Goal: Information Seeking & Learning: Learn about a topic

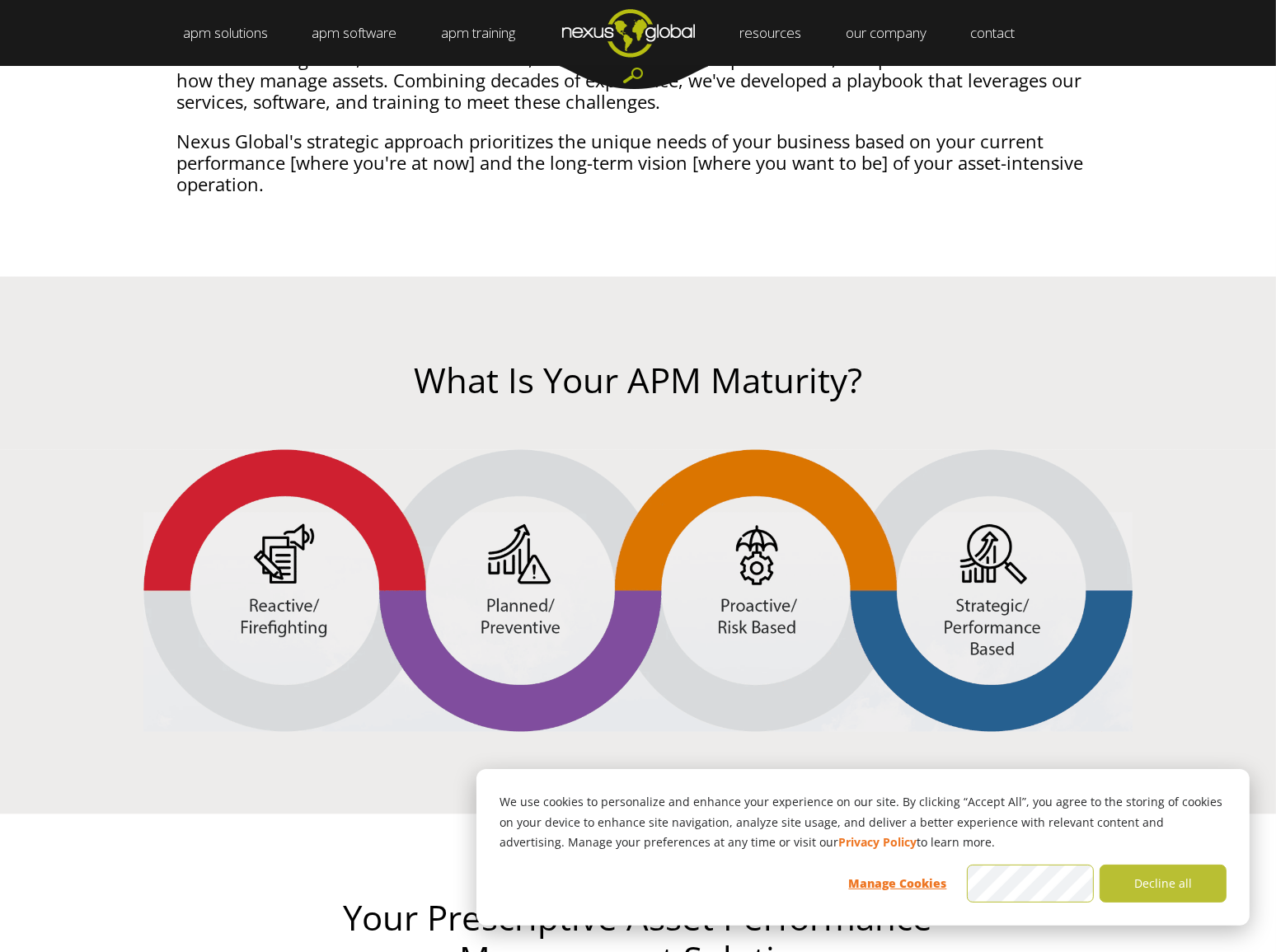
scroll to position [2397, 0]
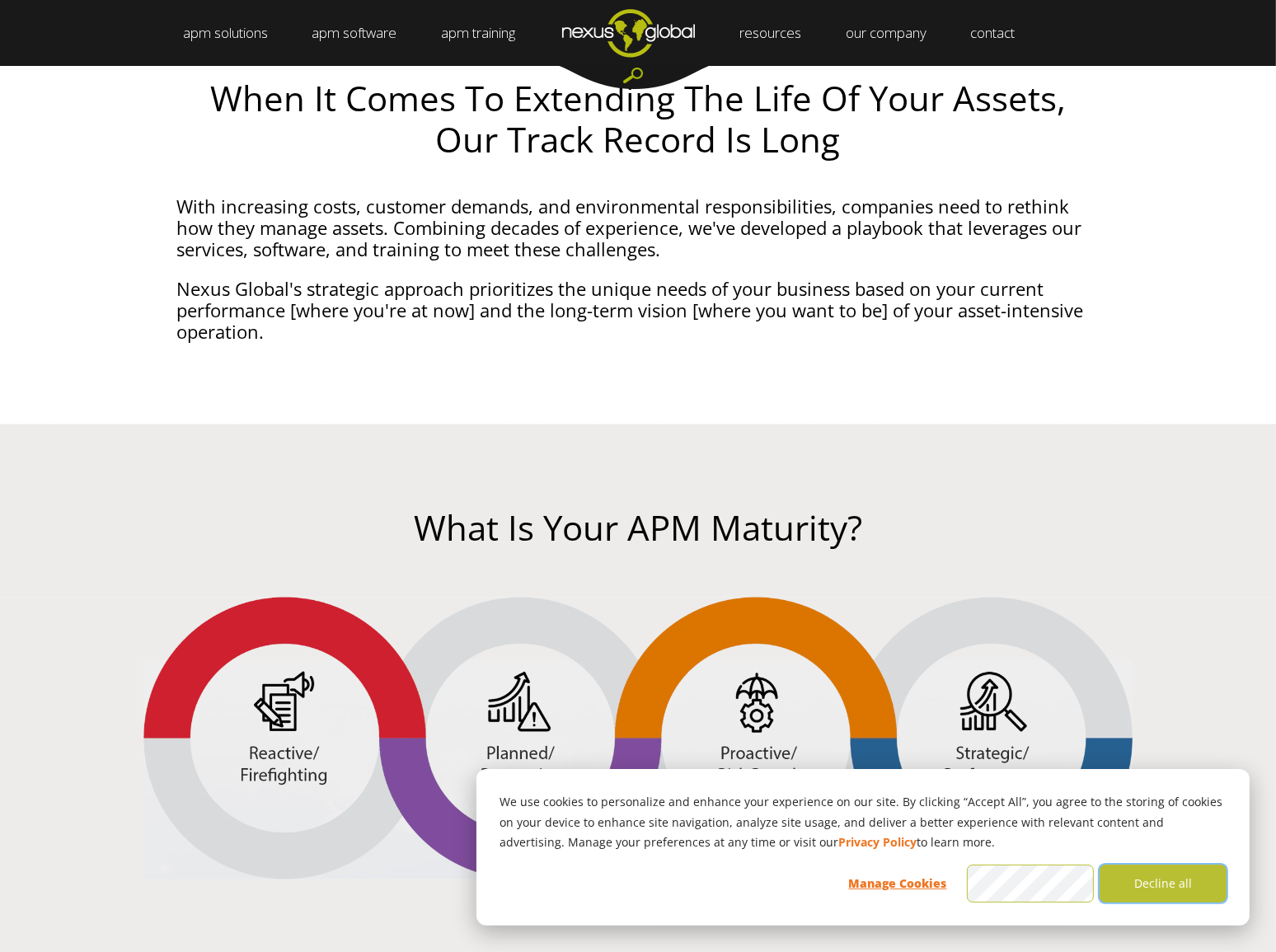
click at [1154, 878] on button "Decline all" at bounding box center [1163, 883] width 127 height 38
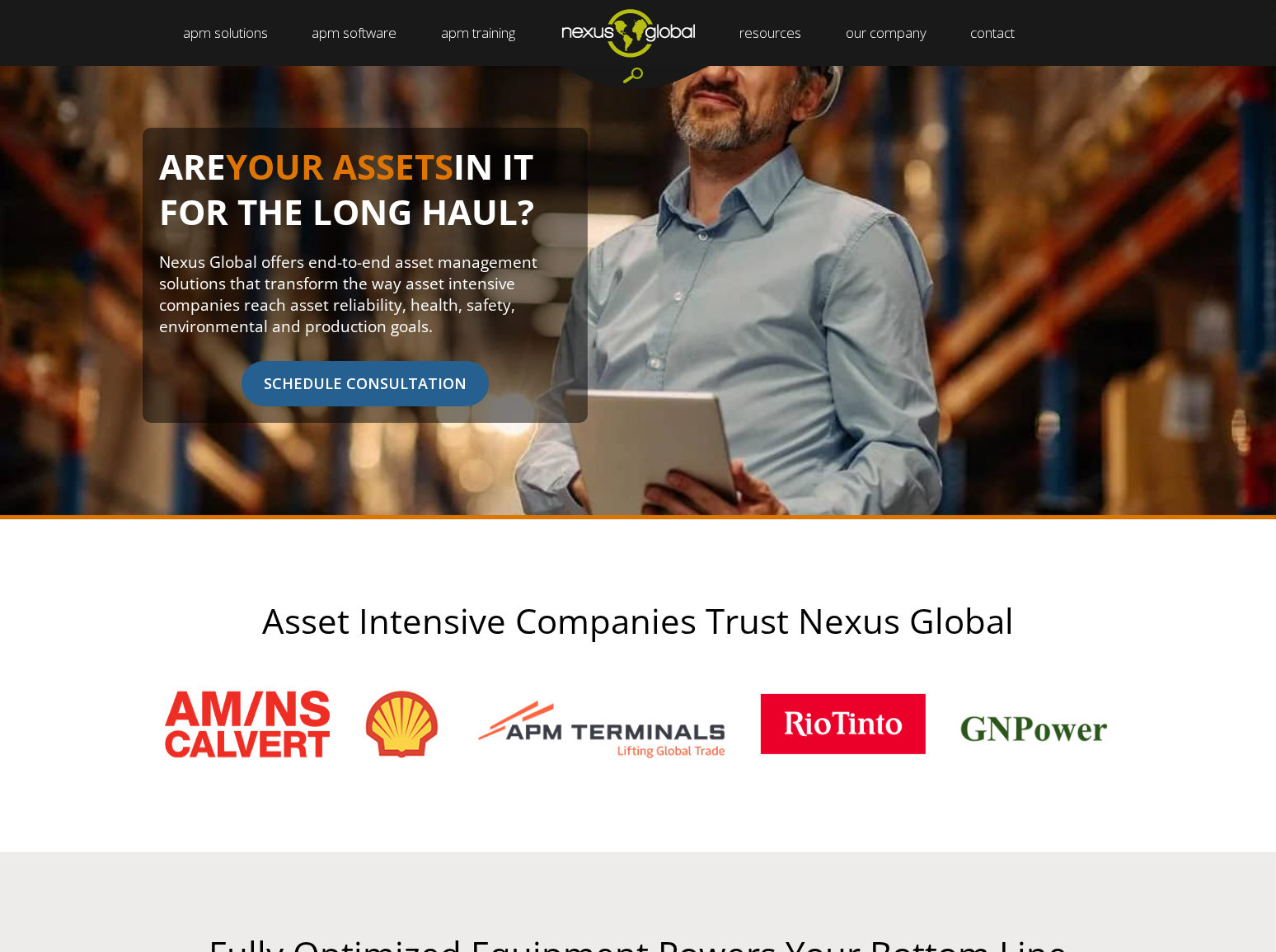
scroll to position [0, 0]
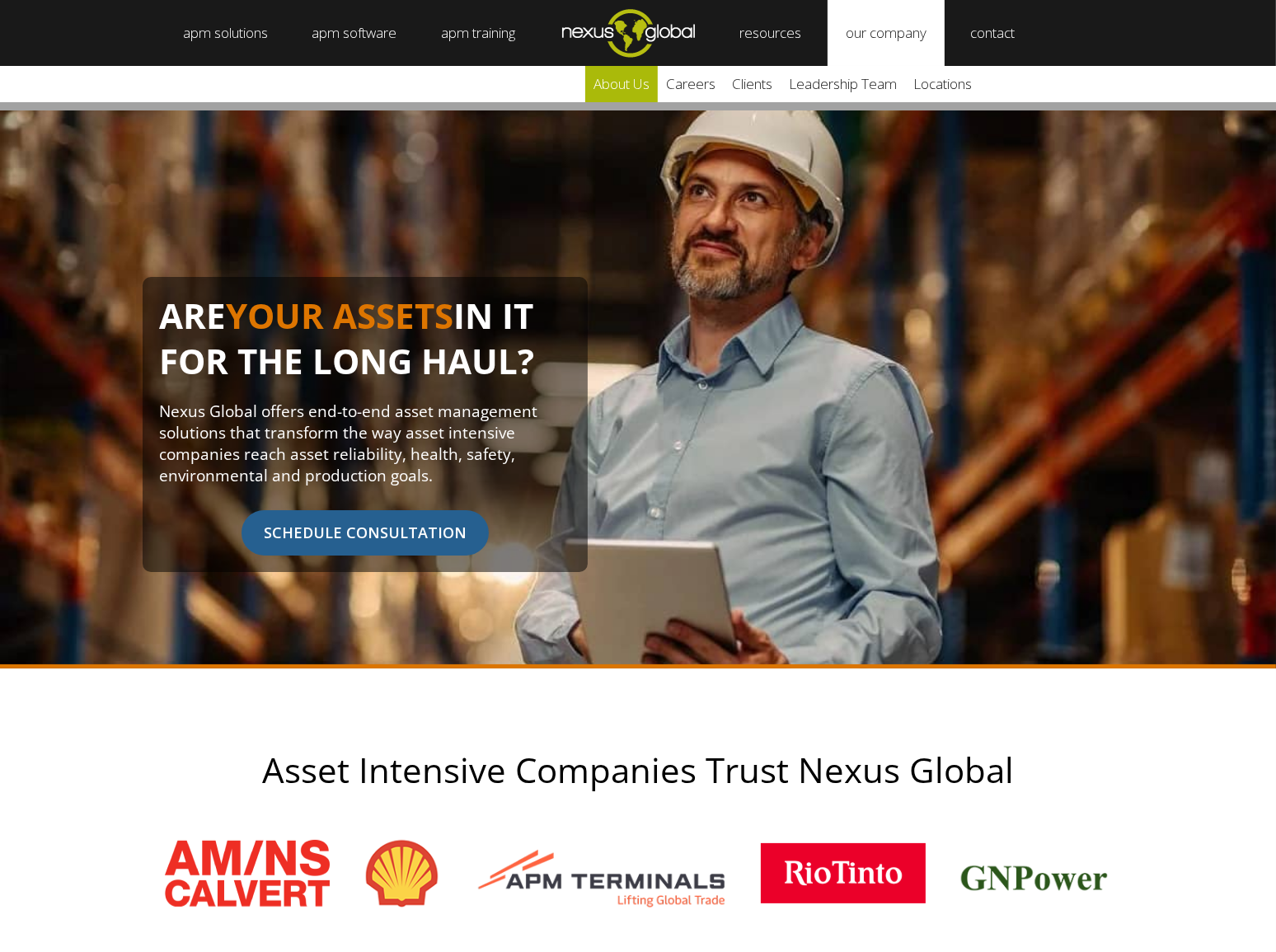
click at [638, 90] on link "about us" at bounding box center [621, 84] width 73 height 37
